Goal: Task Accomplishment & Management: Manage account settings

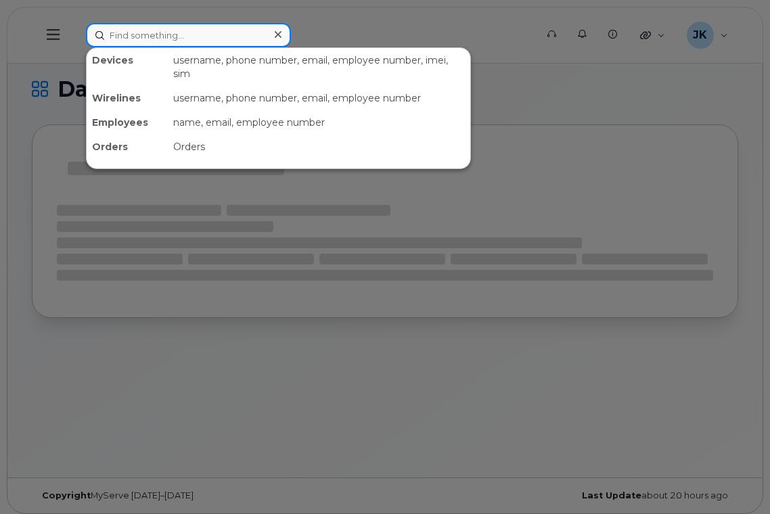
click at [203, 35] on input at bounding box center [188, 35] width 205 height 24
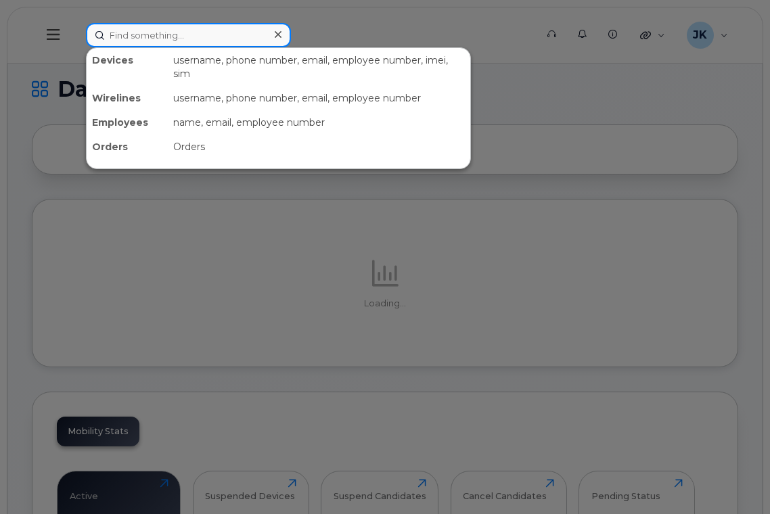
paste input "7802651738"
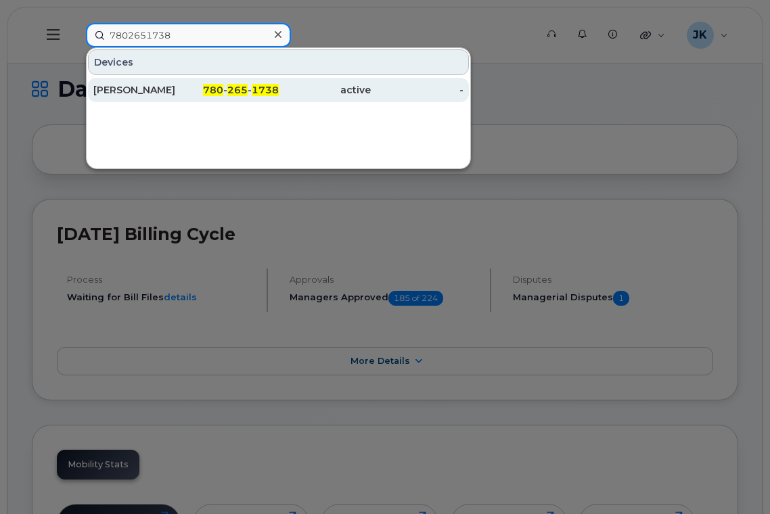
type input "7802651738"
click at [132, 92] on div "Abby Makin" at bounding box center [139, 90] width 93 height 14
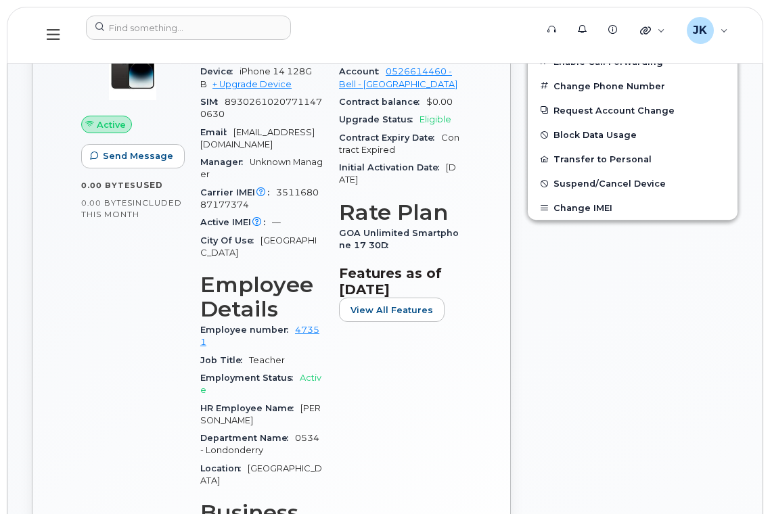
scroll to position [451, 0]
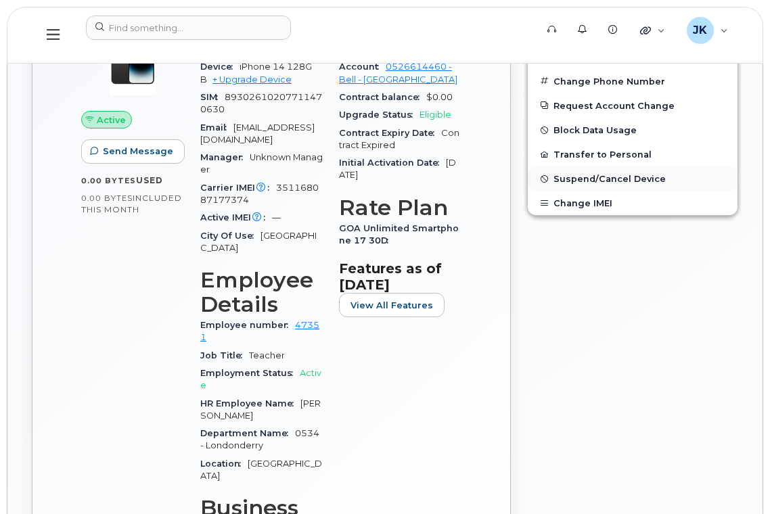
click at [582, 176] on span "Suspend/Cancel Device" at bounding box center [610, 179] width 112 height 10
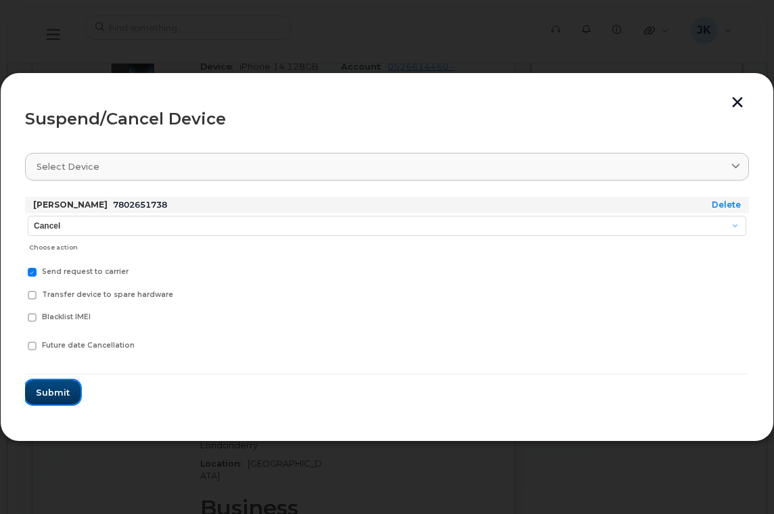
click at [55, 397] on span "Submit" at bounding box center [53, 392] width 34 height 13
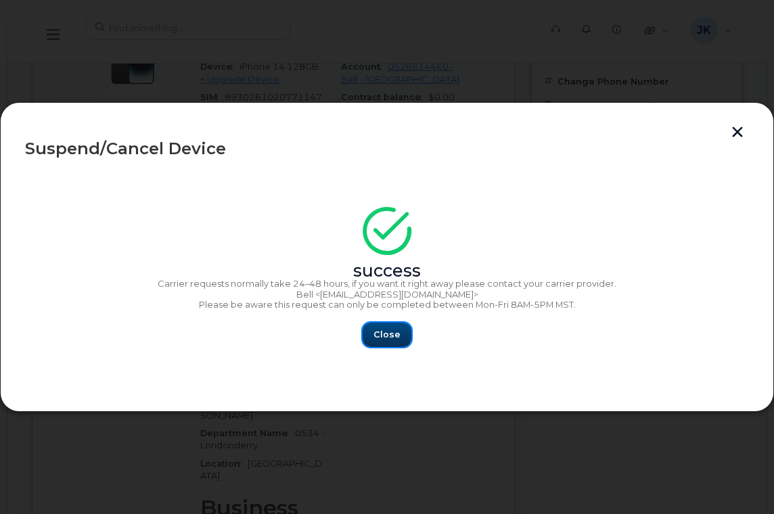
click at [391, 332] on span "Close" at bounding box center [387, 334] width 27 height 13
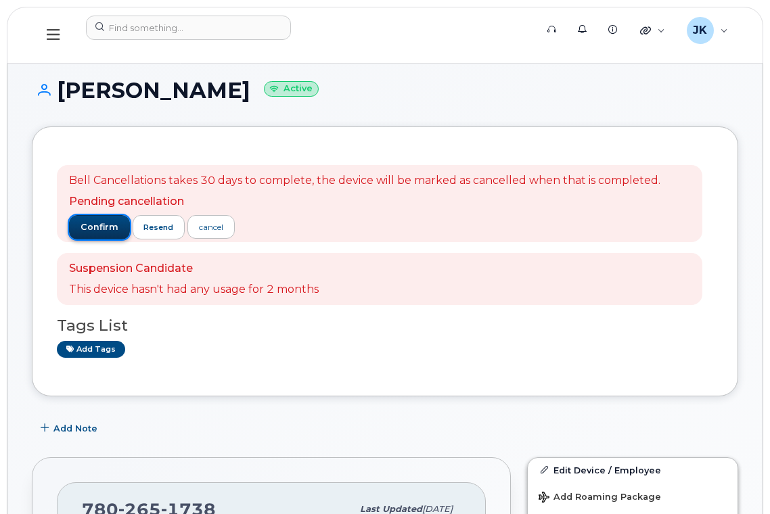
click at [90, 229] on span "confirm" at bounding box center [100, 227] width 38 height 12
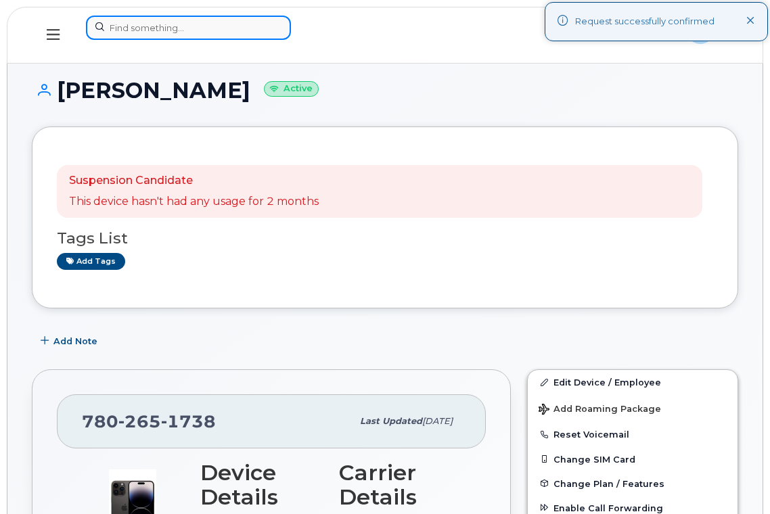
click at [206, 25] on input at bounding box center [188, 28] width 205 height 24
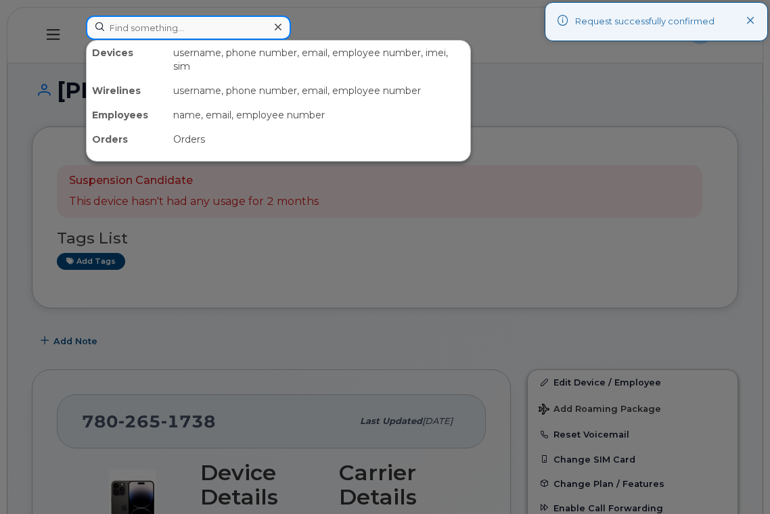
paste input "780-238-8366"
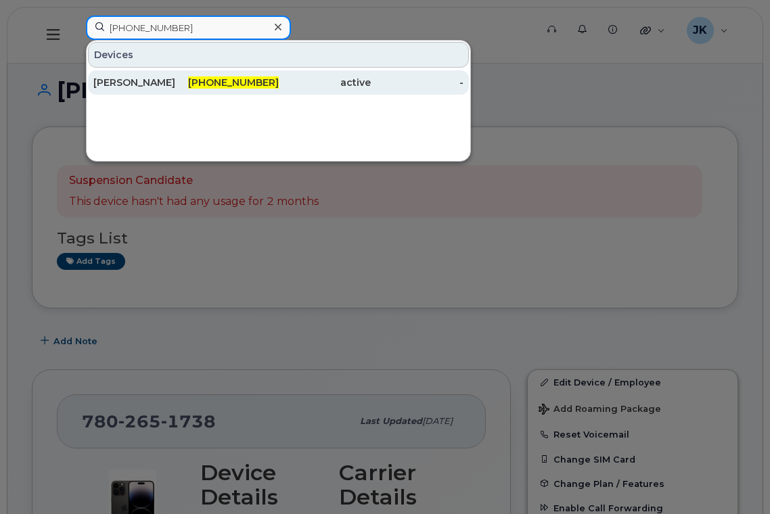
type input "780-238-8366"
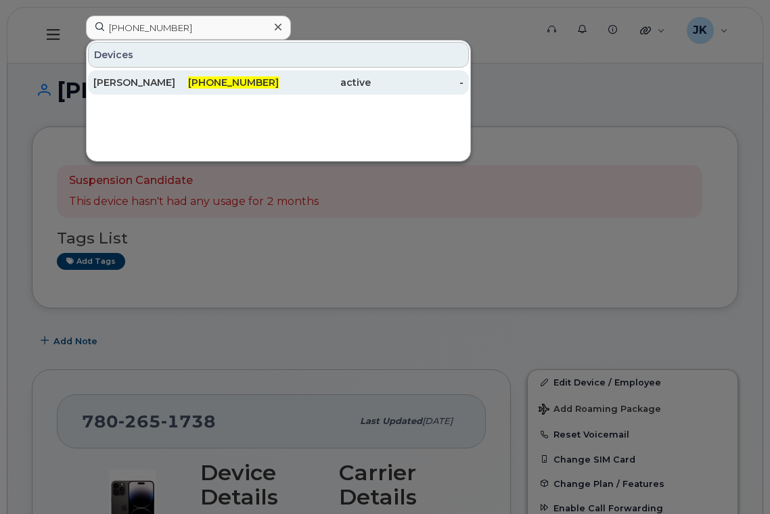
click at [135, 84] on div "[PERSON_NAME]" at bounding box center [139, 83] width 93 height 14
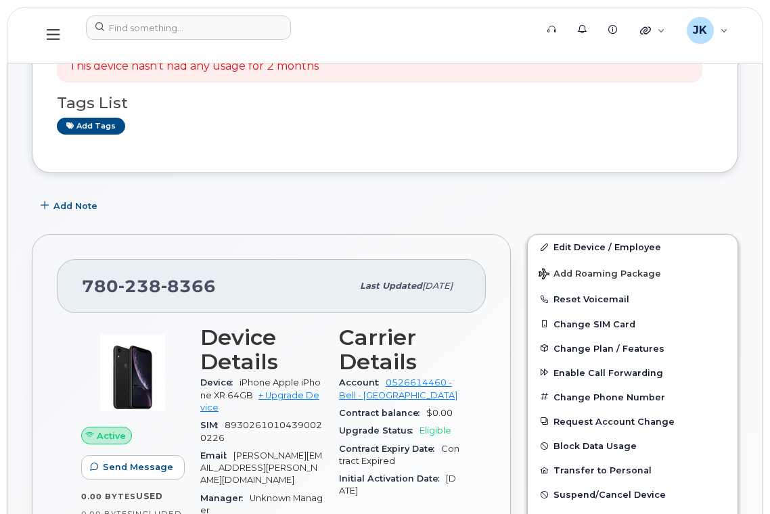
scroll to position [271, 0]
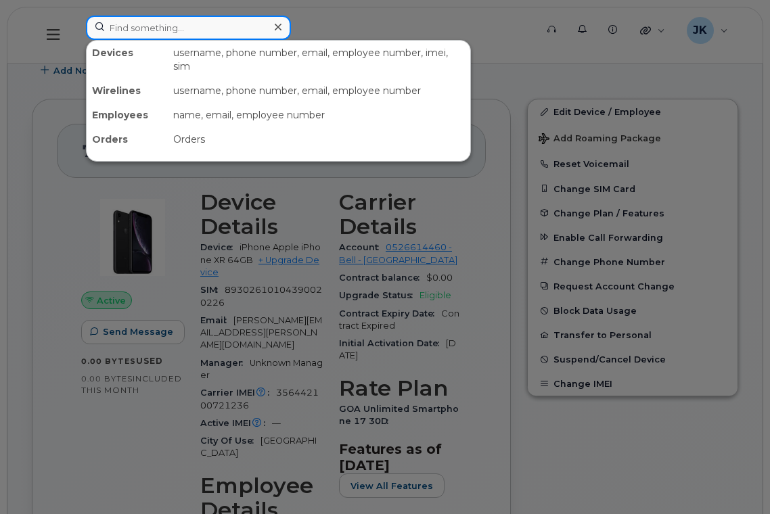
click at [145, 28] on input at bounding box center [188, 28] width 205 height 24
paste input "587-340-9206"
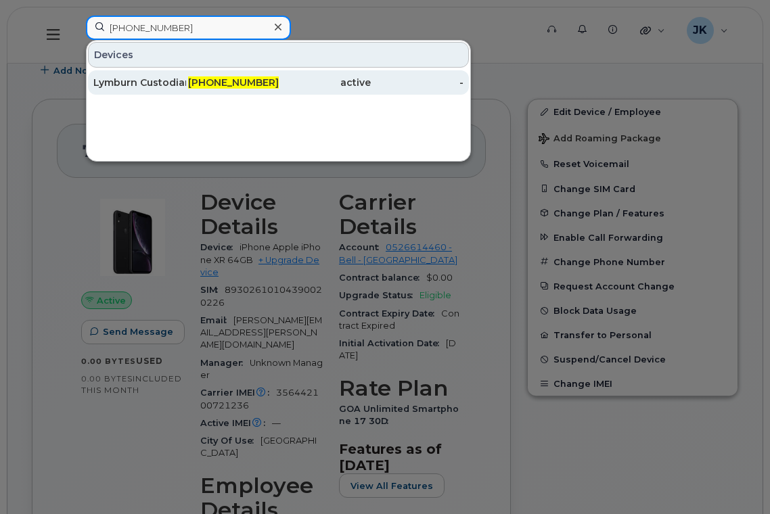
type input "587-340-9206"
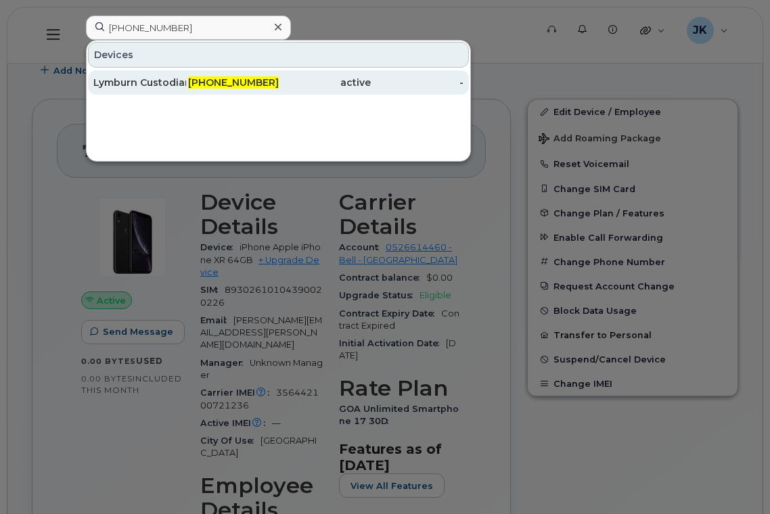
click at [134, 79] on div "Lymburn Custodian" at bounding box center [139, 83] width 93 height 14
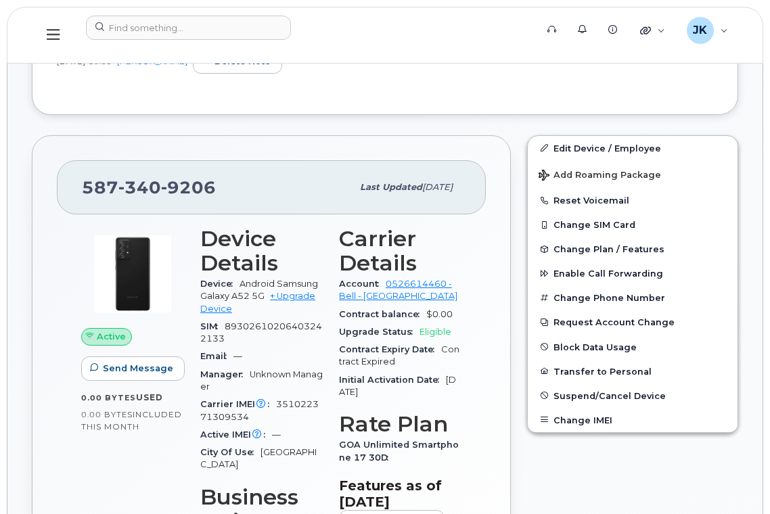
scroll to position [451, 0]
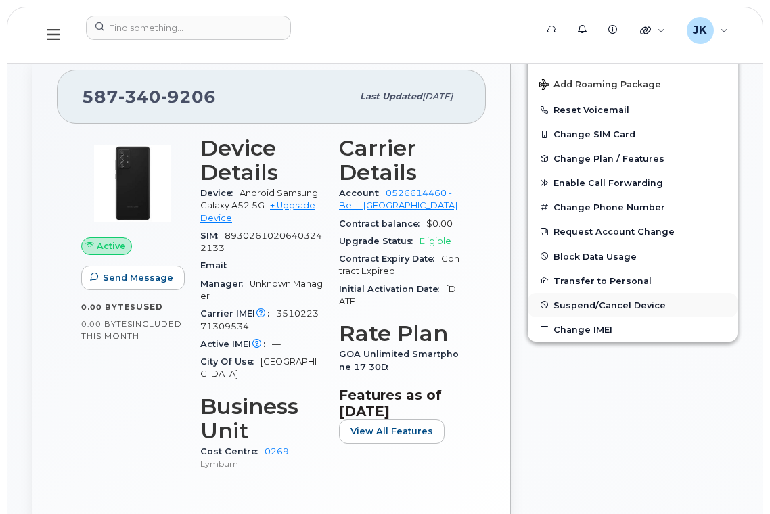
click at [572, 304] on span "Suspend/Cancel Device" at bounding box center [610, 305] width 112 height 10
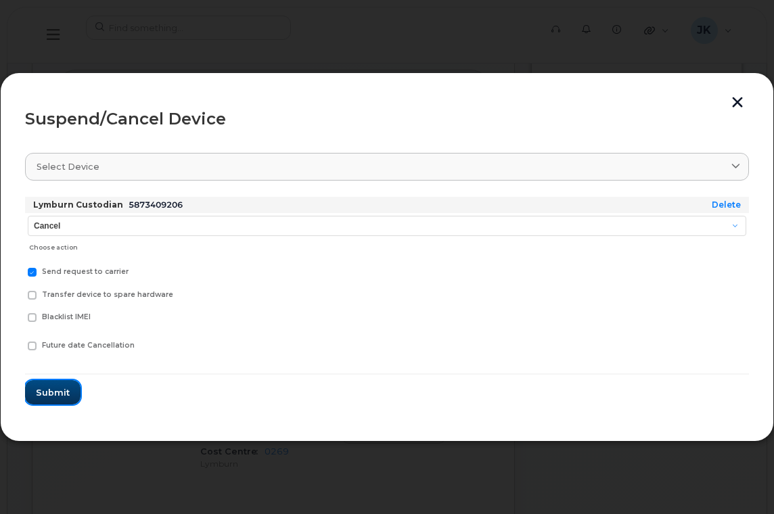
click at [45, 390] on span "Submit" at bounding box center [53, 392] width 34 height 13
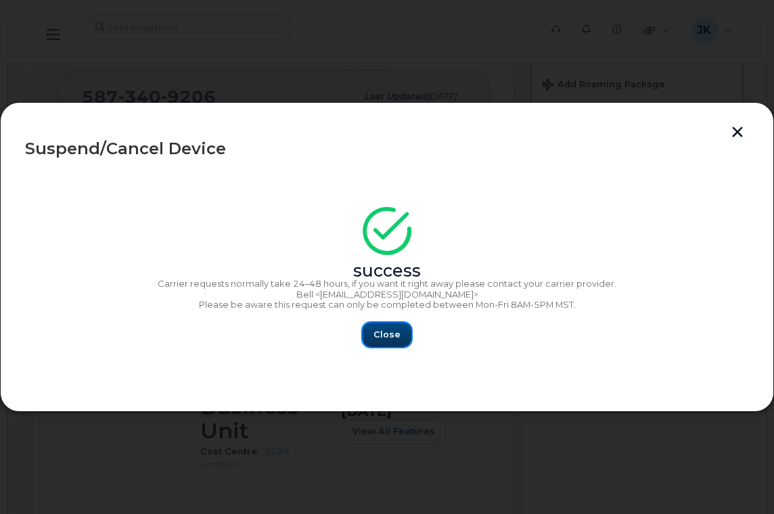
click at [385, 334] on span "Close" at bounding box center [387, 334] width 27 height 13
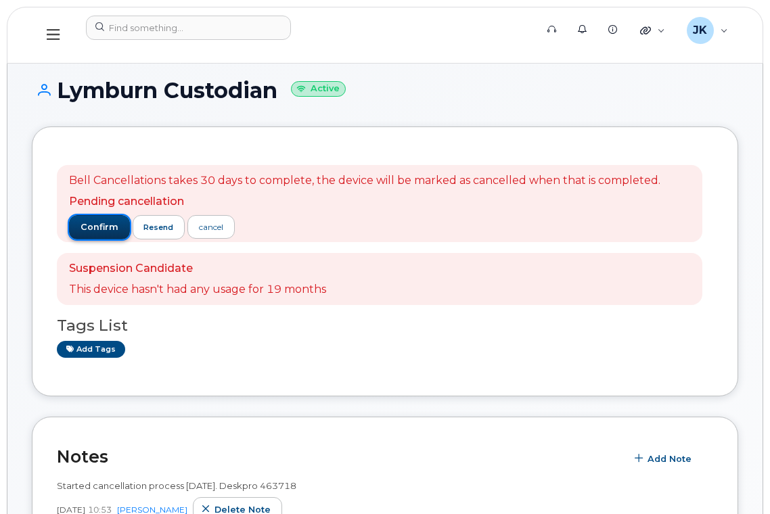
click at [97, 231] on span "confirm" at bounding box center [100, 227] width 38 height 12
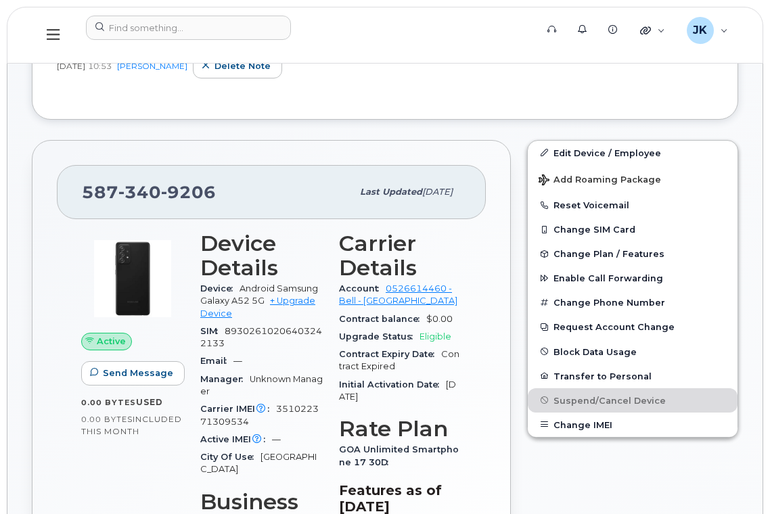
scroll to position [361, 0]
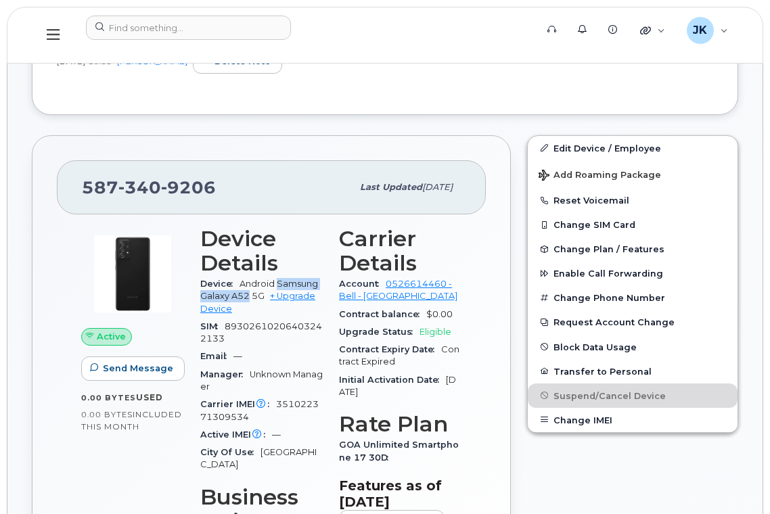
drag, startPoint x: 279, startPoint y: 282, endPoint x: 250, endPoint y: 298, distance: 33.0
click at [250, 298] on span "Android Samsung Galaxy A52 5G" at bounding box center [259, 290] width 118 height 22
copy span "Samsung Galaxy A52"
